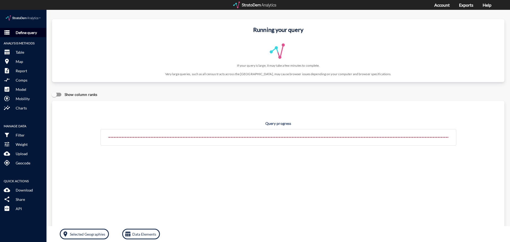
click p "Define query"
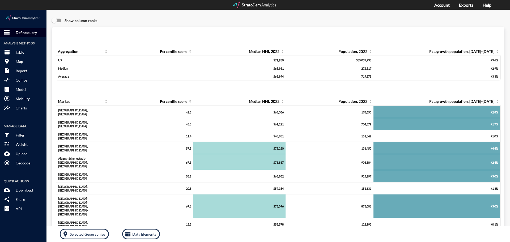
click p "Define query"
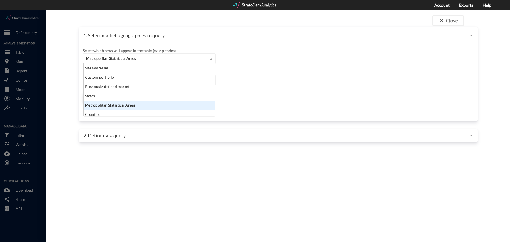
click div "Metropolitan Statistical Areas"
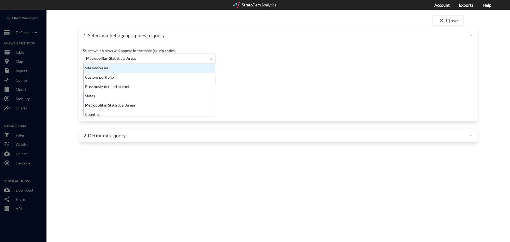
click div "Site addresses"
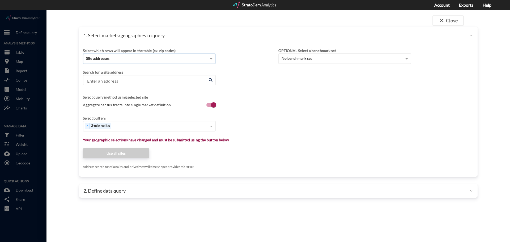
click div "Site addresses"
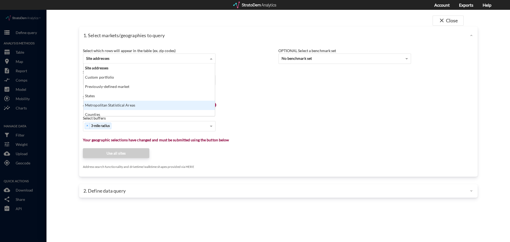
click div "Metropolitan Statistical Areas"
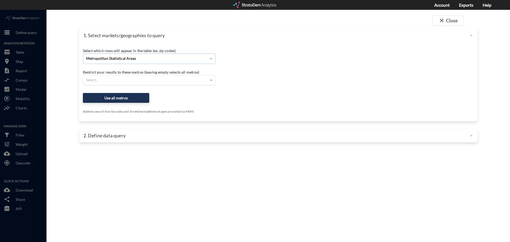
click div "Select..."
type input "w"
click div "Metropolitan Statistical Areas"
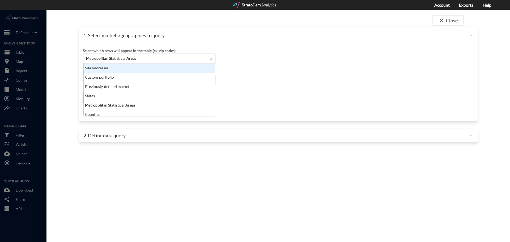
drag, startPoint x: 114, startPoint y: 58, endPoint x: 133, endPoint y: 62, distance: 19.5
click div "Site addresses"
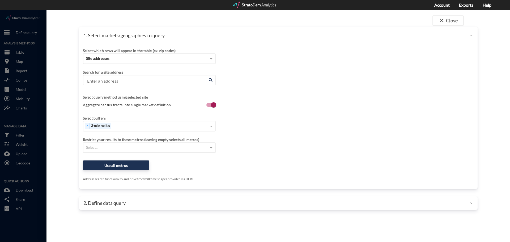
click div "Select which rows will appear in the table (ex. zip codes) Site addresses Selec…"
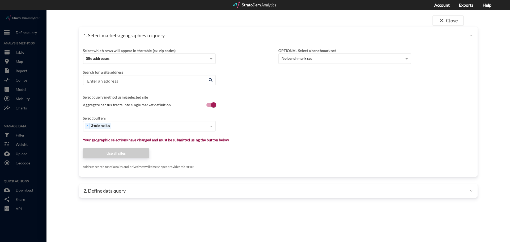
click input "Enter an address"
paste input "[STREET_ADDRESS]"
click li "[STREET_ADDRESS][US_STATE]"
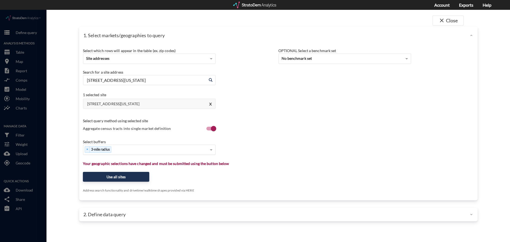
type input "[STREET_ADDRESS][US_STATE]"
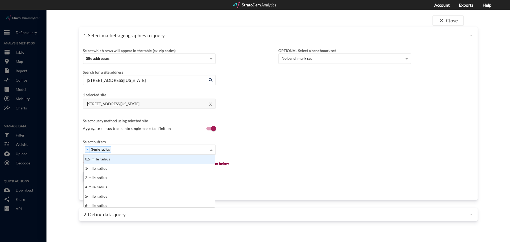
click div "× 3-mile radius"
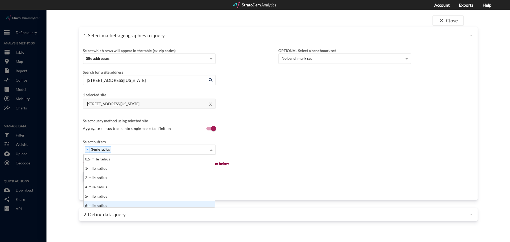
scroll to position [3, 0]
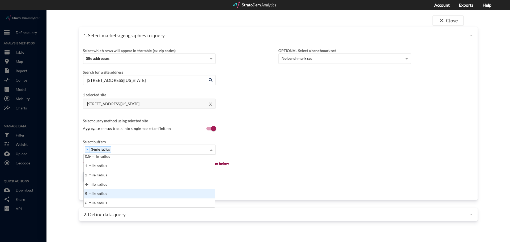
click div "5-mile radius"
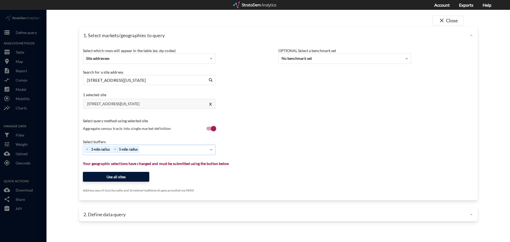
click button "Use all sites"
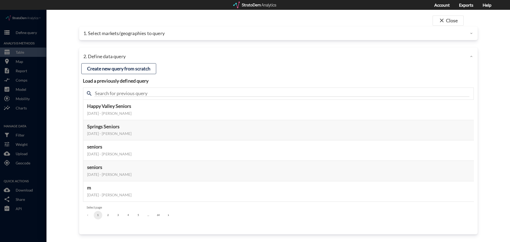
click button "Select this query"
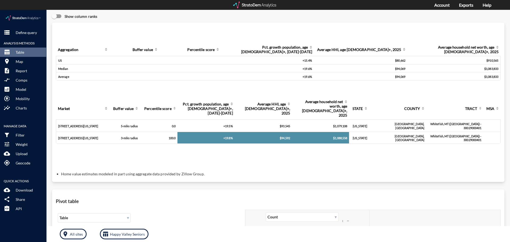
scroll to position [0, 0]
